Goal: Task Accomplishment & Management: Complete application form

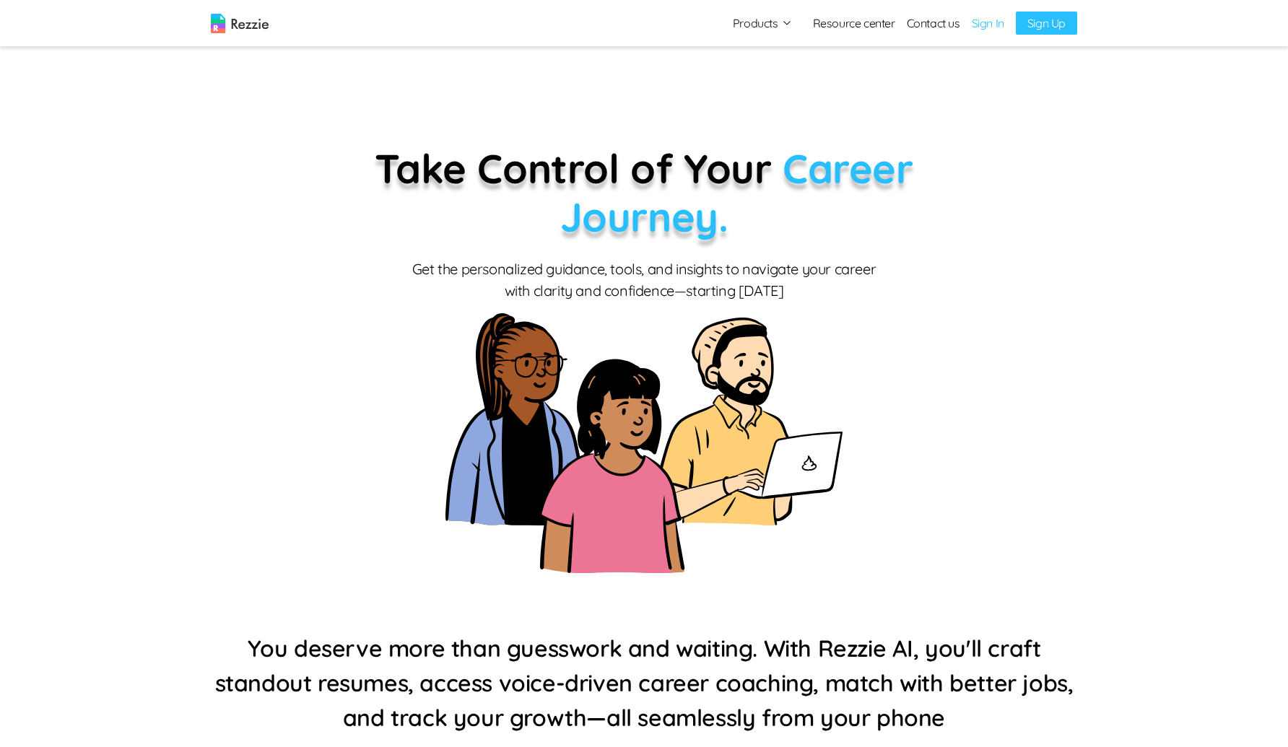
click at [1030, 30] on link "Sign Up" at bounding box center [1046, 23] width 61 height 23
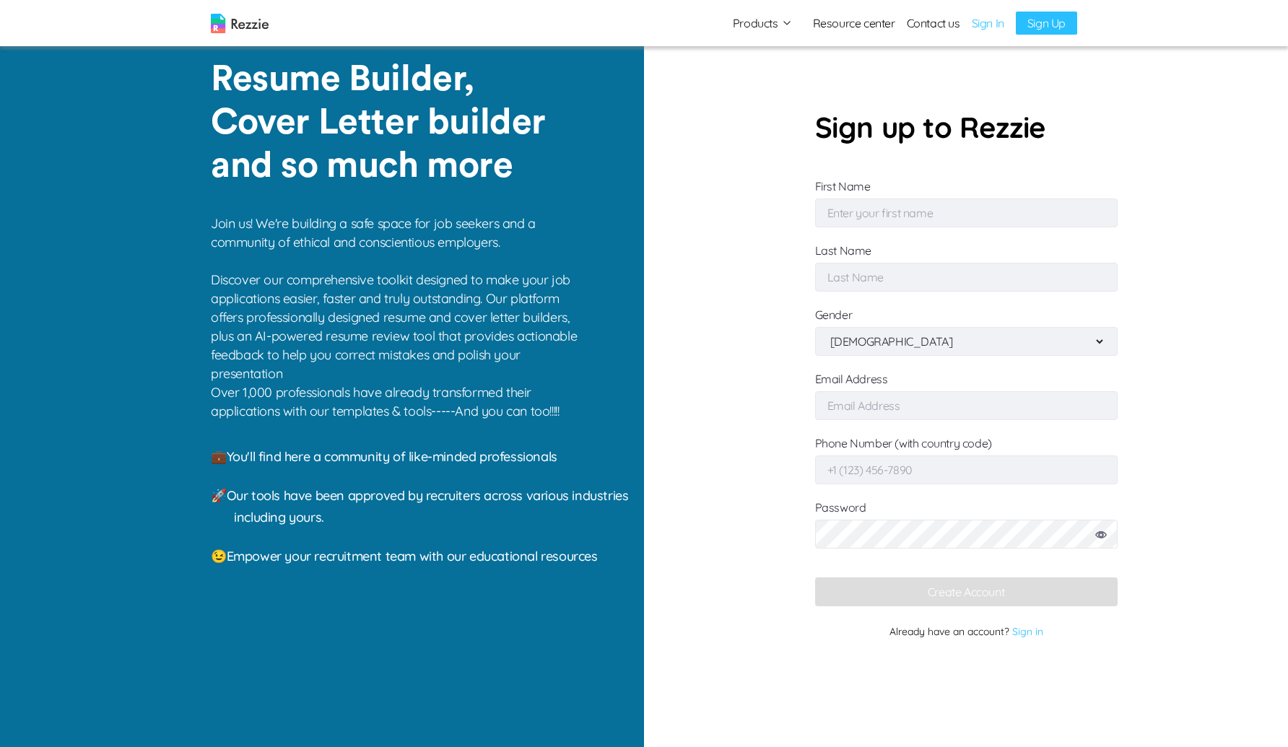
type input "Colby"
type input "[PERSON_NAME]"
type input "[EMAIL_ADDRESS][DOMAIN_NAME]"
type input "+1 (198) 433-9342"
select select "[DEMOGRAPHIC_DATA]"
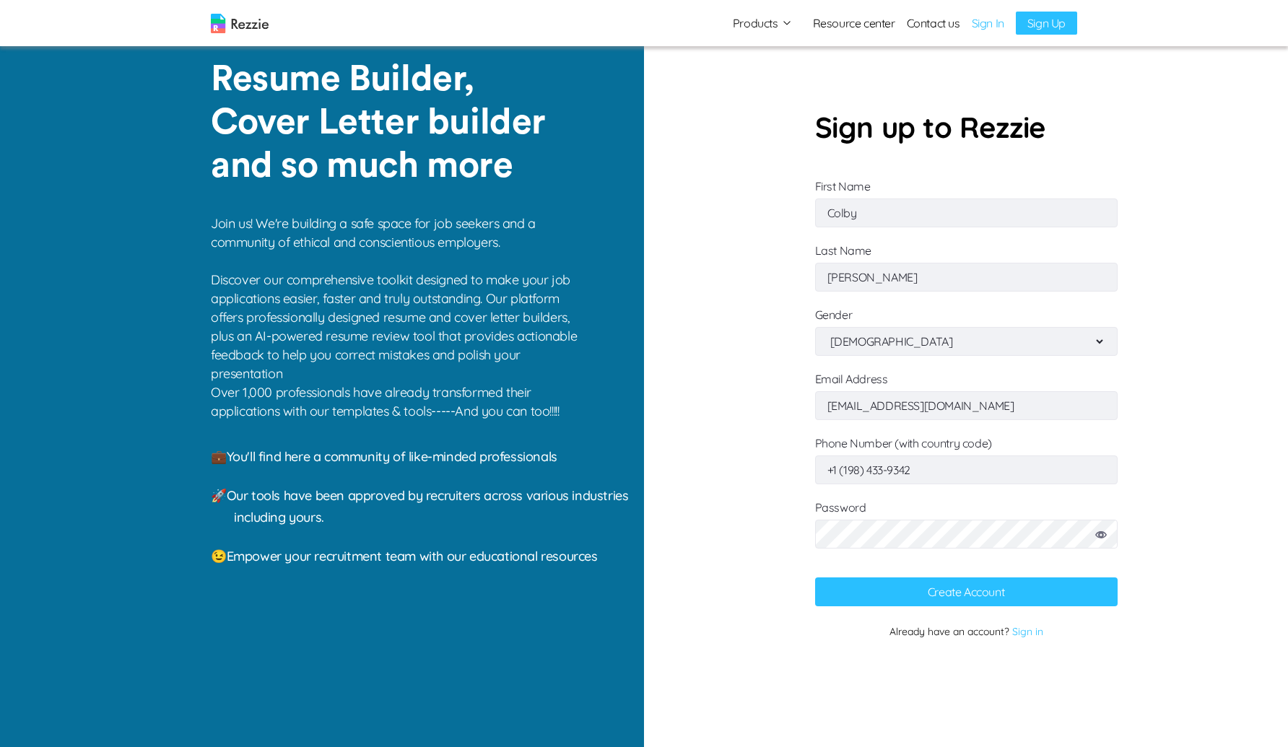
click at [954, 401] on input "[EMAIL_ADDRESS][DOMAIN_NAME]" at bounding box center [966, 405] width 303 height 29
click at [922, 584] on button "Create Account" at bounding box center [966, 592] width 303 height 29
